Goal: Find specific page/section: Find specific page/section

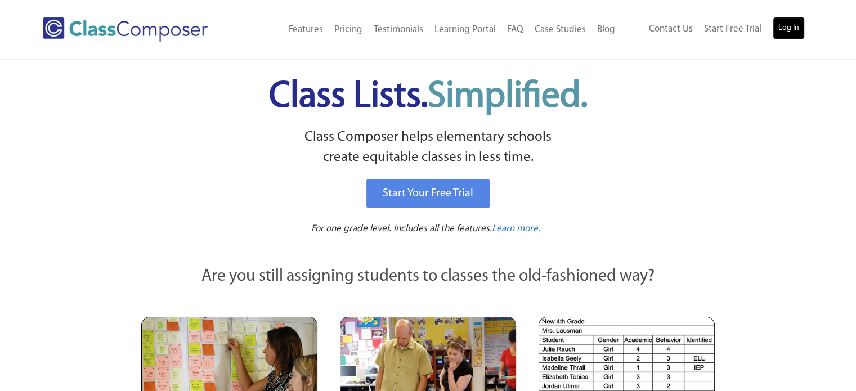
click at [788, 23] on link "Log In" at bounding box center [788, 28] width 32 height 23
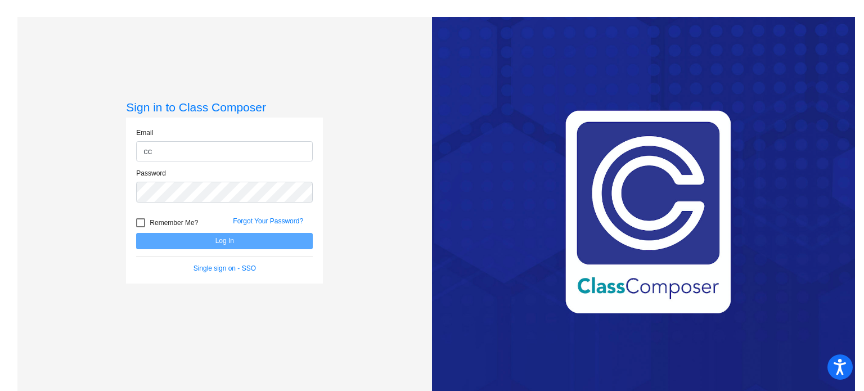
type input "[EMAIL_ADDRESS][DOMAIN_NAME]"
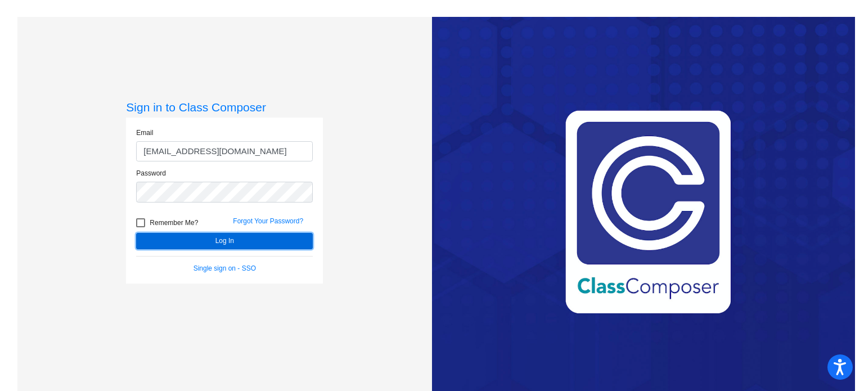
click at [205, 235] on button "Log In" at bounding box center [224, 241] width 177 height 16
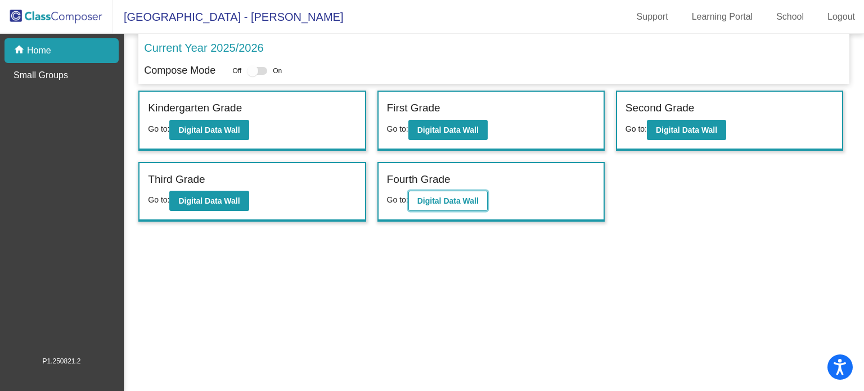
click at [455, 202] on b "Digital Data Wall" at bounding box center [447, 200] width 61 height 9
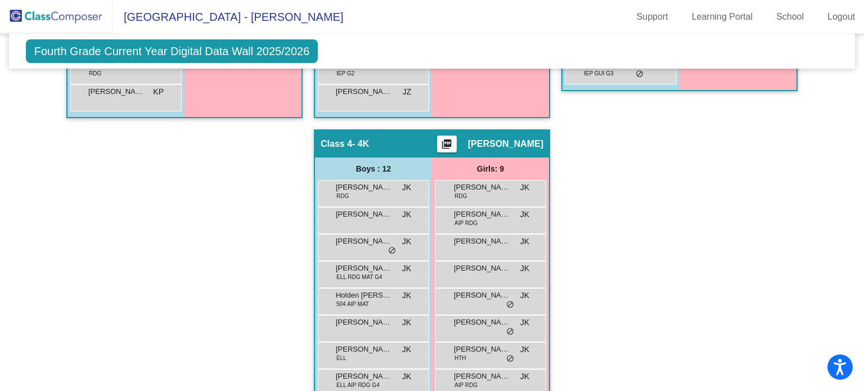
scroll to position [579, 0]
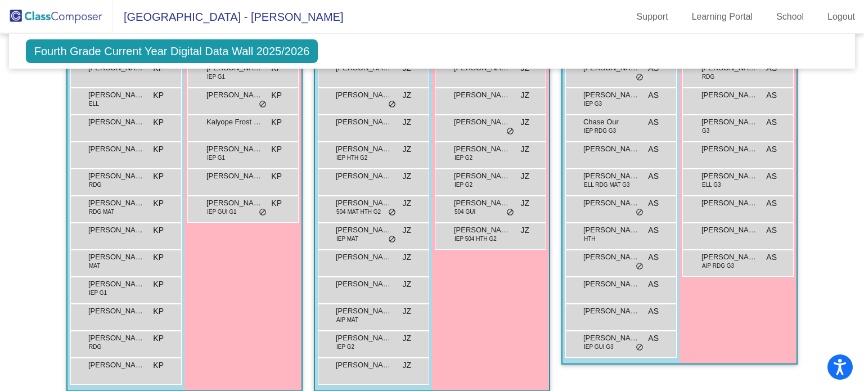
scroll to position [208, 0]
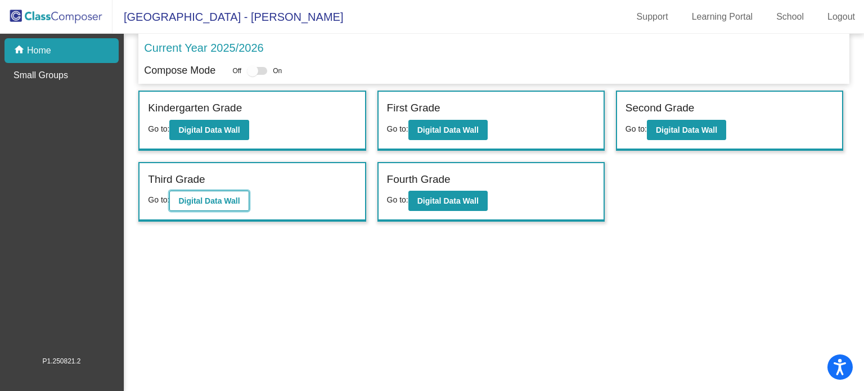
click at [235, 202] on b "Digital Data Wall" at bounding box center [208, 200] width 61 height 9
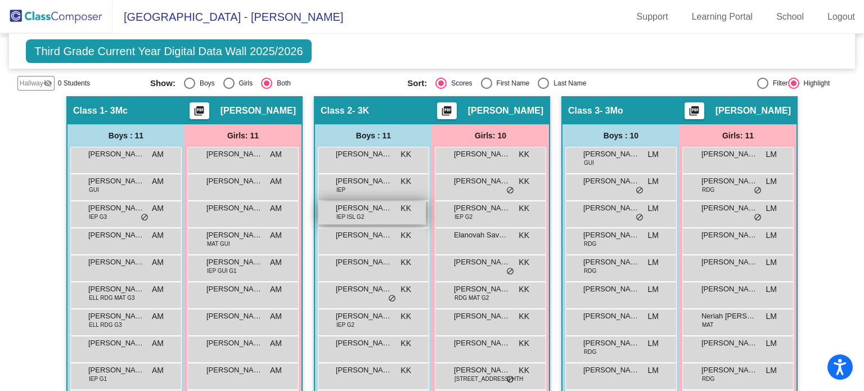
scroll to position [191, 0]
